Goal: Information Seeking & Learning: Learn about a topic

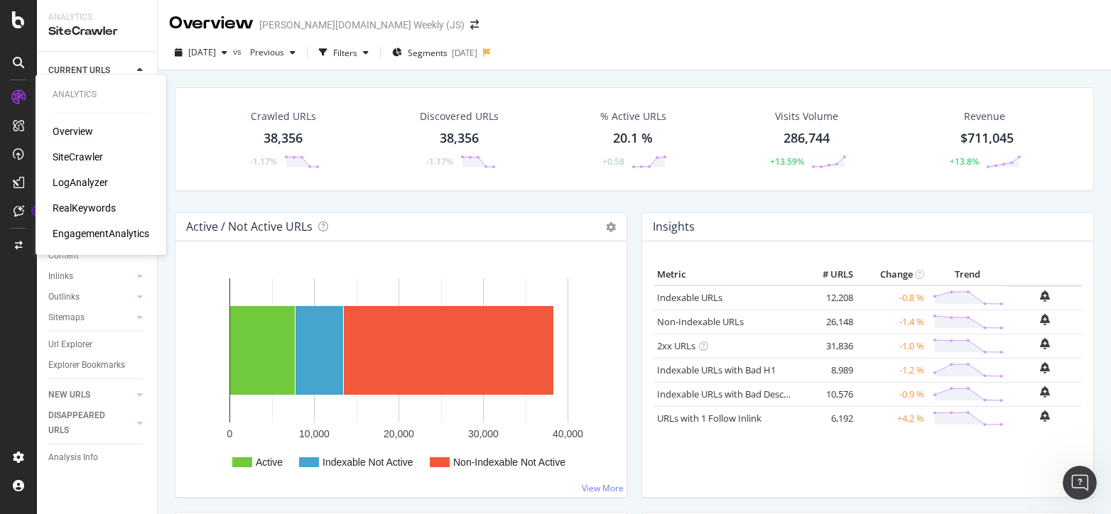
click at [67, 131] on div "Overview" at bounding box center [73, 131] width 40 height 14
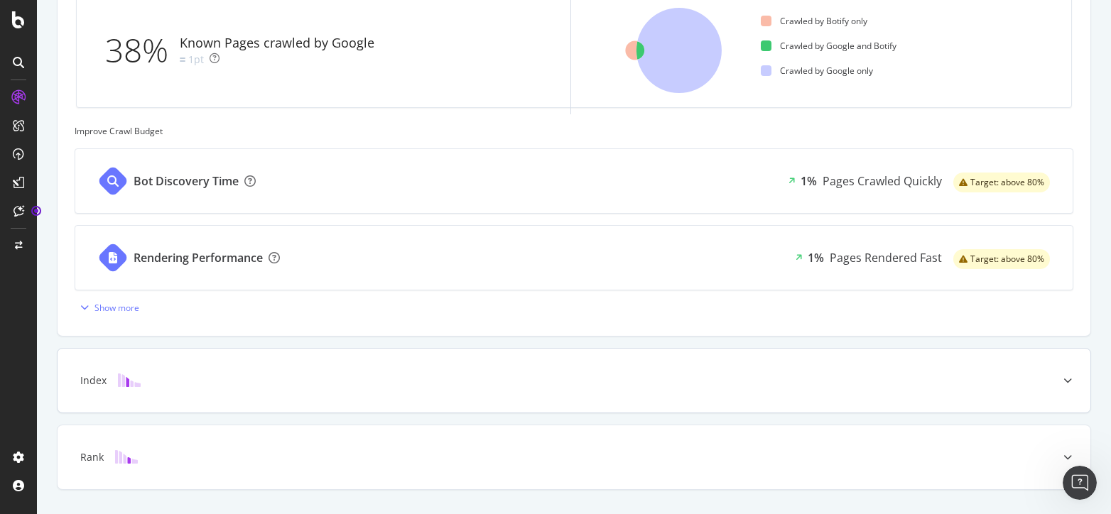
scroll to position [509, 0]
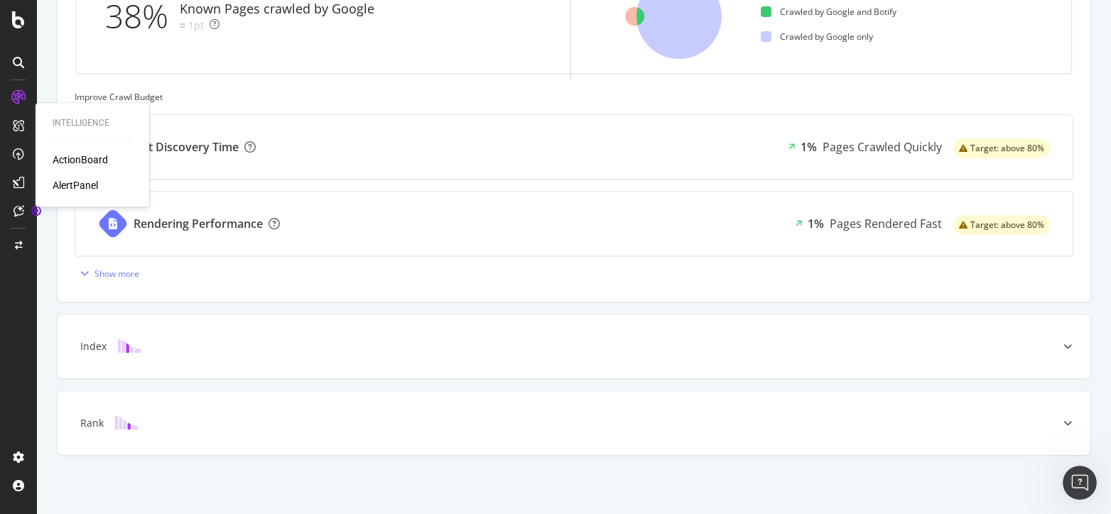
click at [75, 164] on div "ActionBoard" at bounding box center [80, 160] width 55 height 14
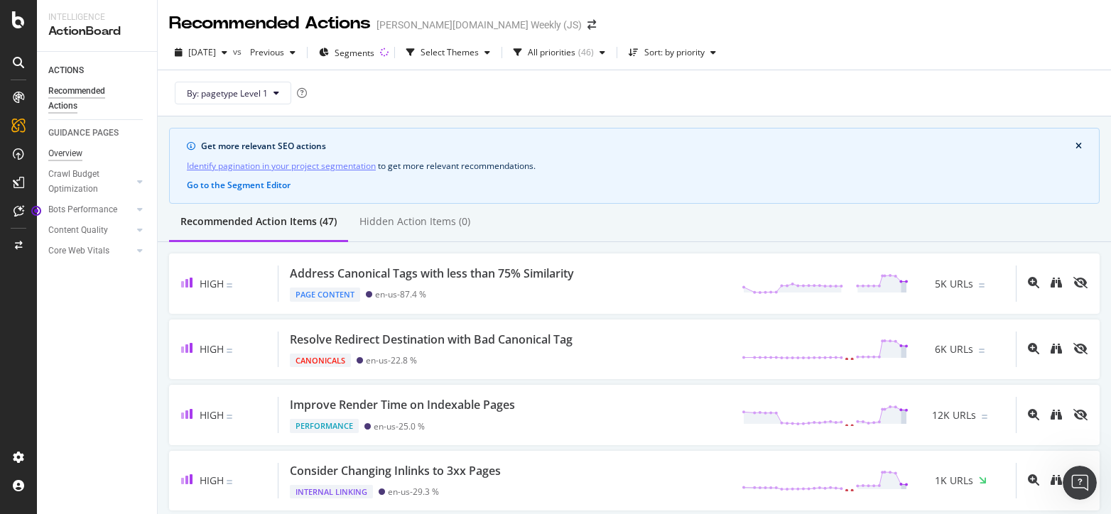
click at [82, 158] on div "Overview" at bounding box center [65, 153] width 34 height 15
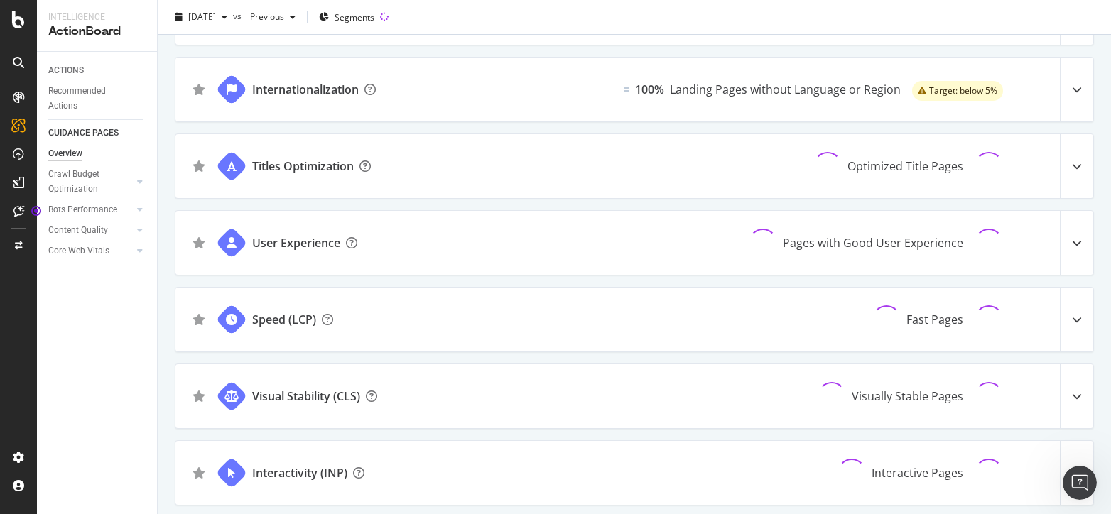
scroll to position [1036, 0]
